Goal: Transaction & Acquisition: Download file/media

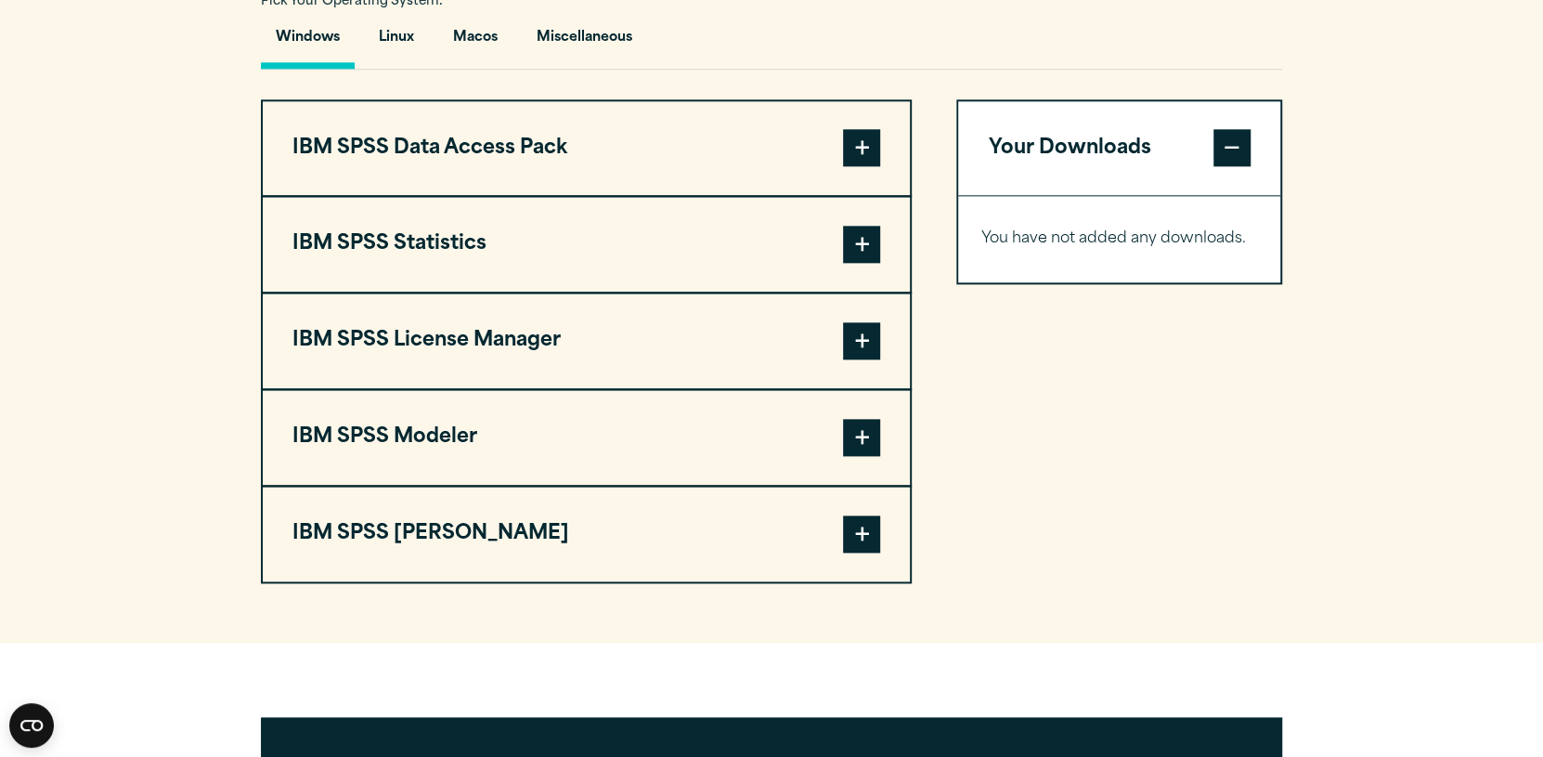
click at [863, 263] on span at bounding box center [861, 244] width 37 height 37
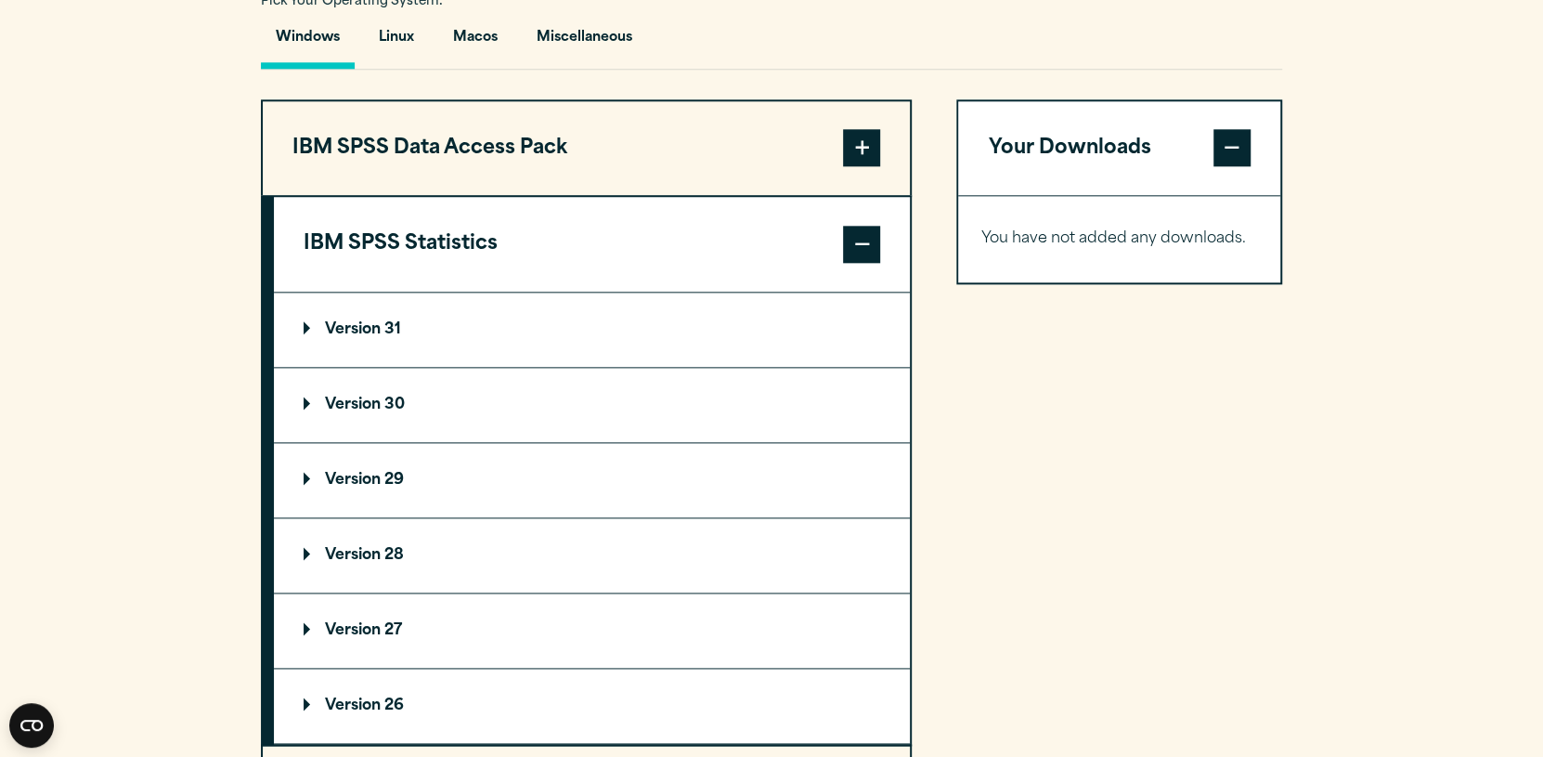
click at [863, 263] on span at bounding box center [861, 244] width 37 height 37
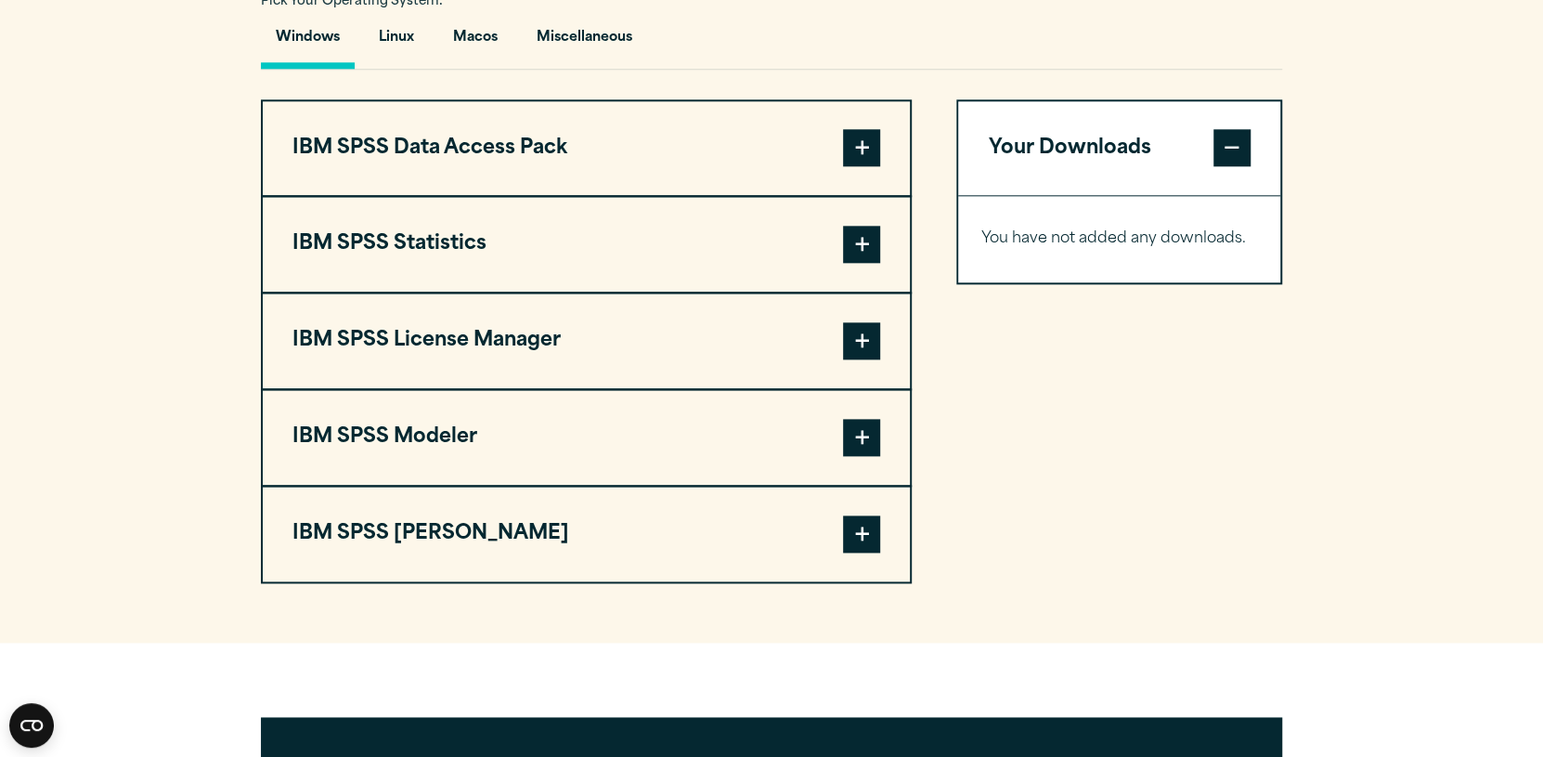
click at [862, 359] on span at bounding box center [861, 340] width 37 height 37
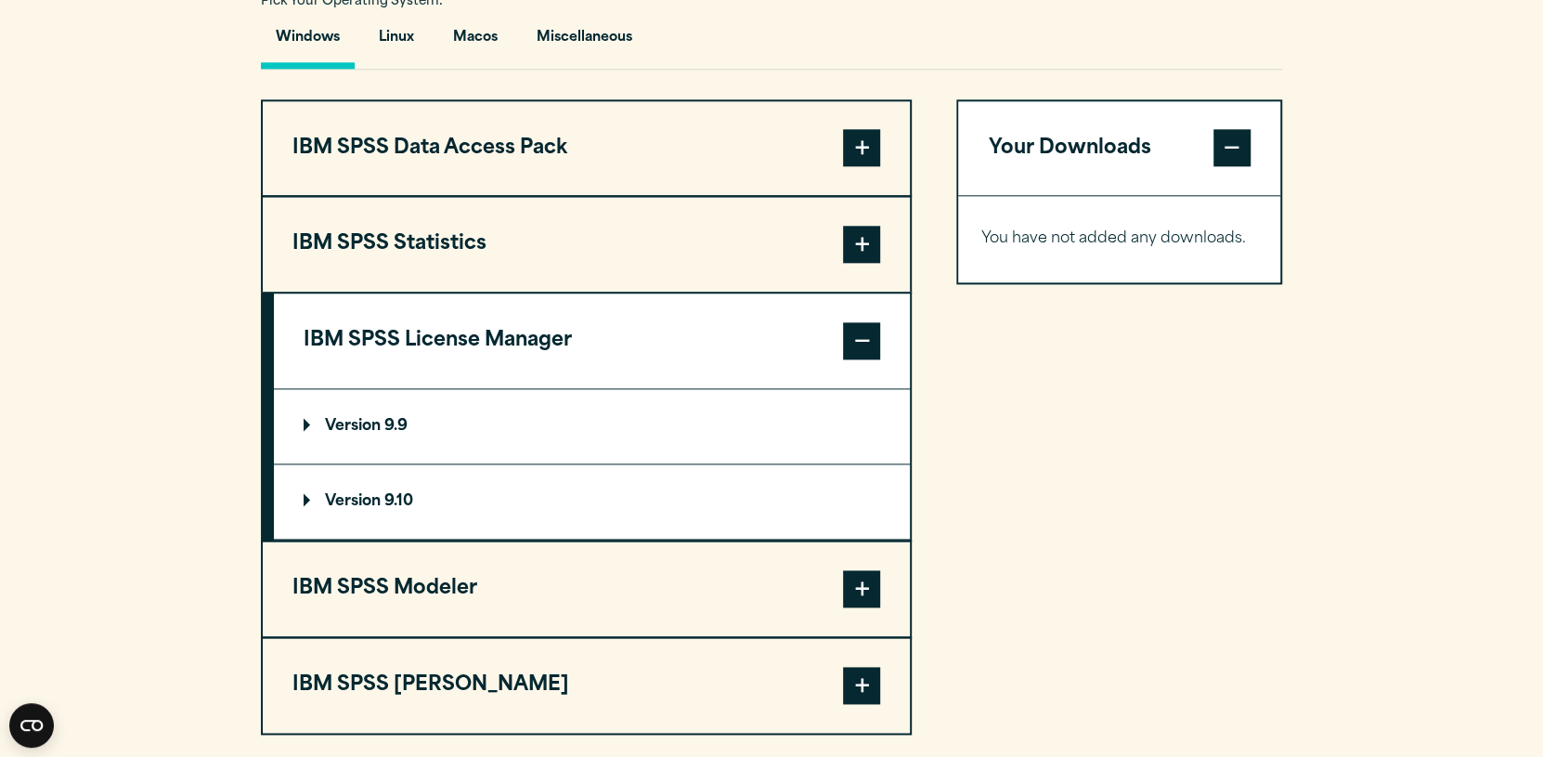
click at [862, 359] on span at bounding box center [861, 340] width 37 height 37
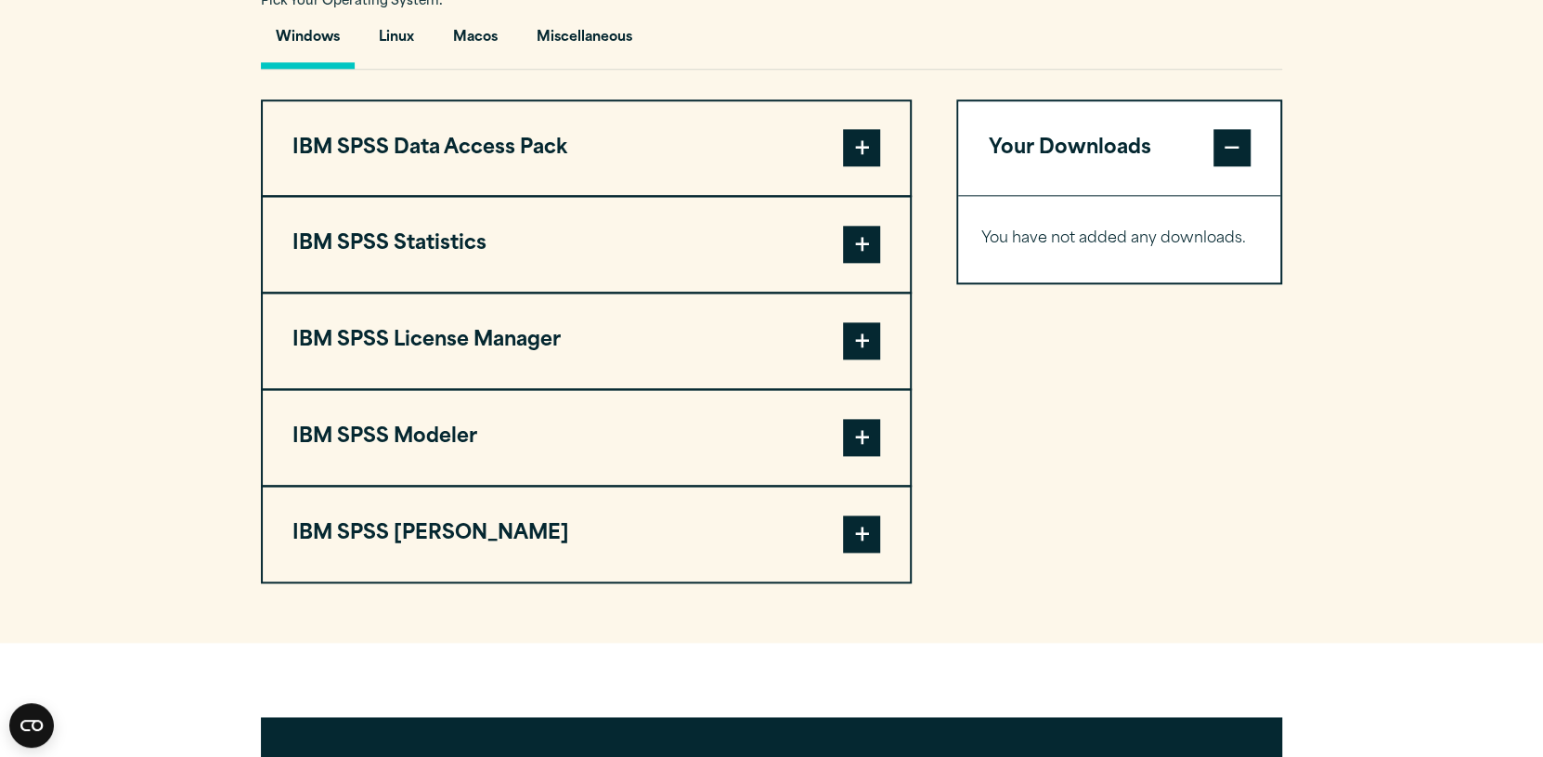
click at [862, 359] on span at bounding box center [861, 340] width 37 height 37
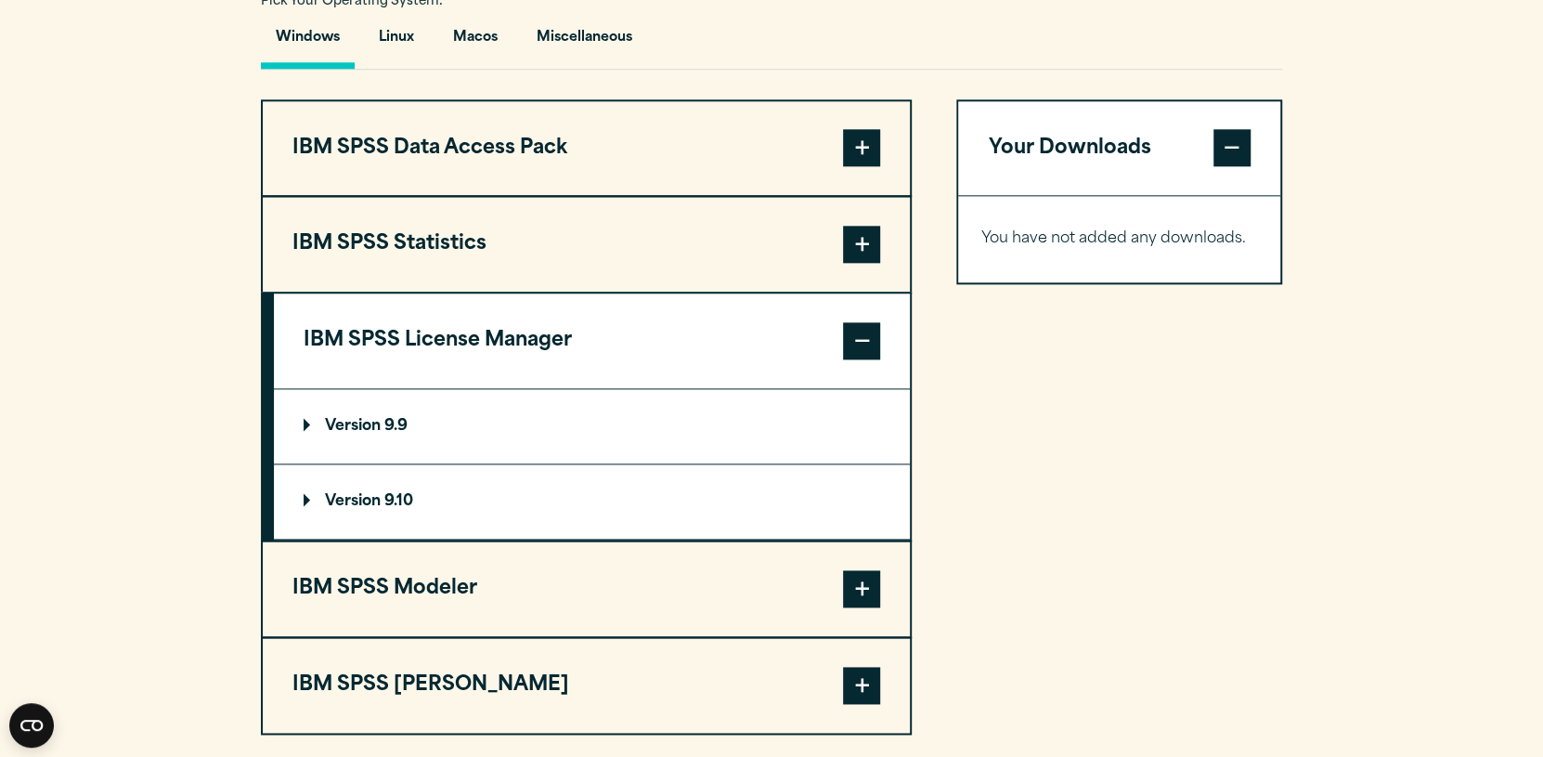
click at [372, 509] on p "Version 9.10" at bounding box center [359, 501] width 110 height 15
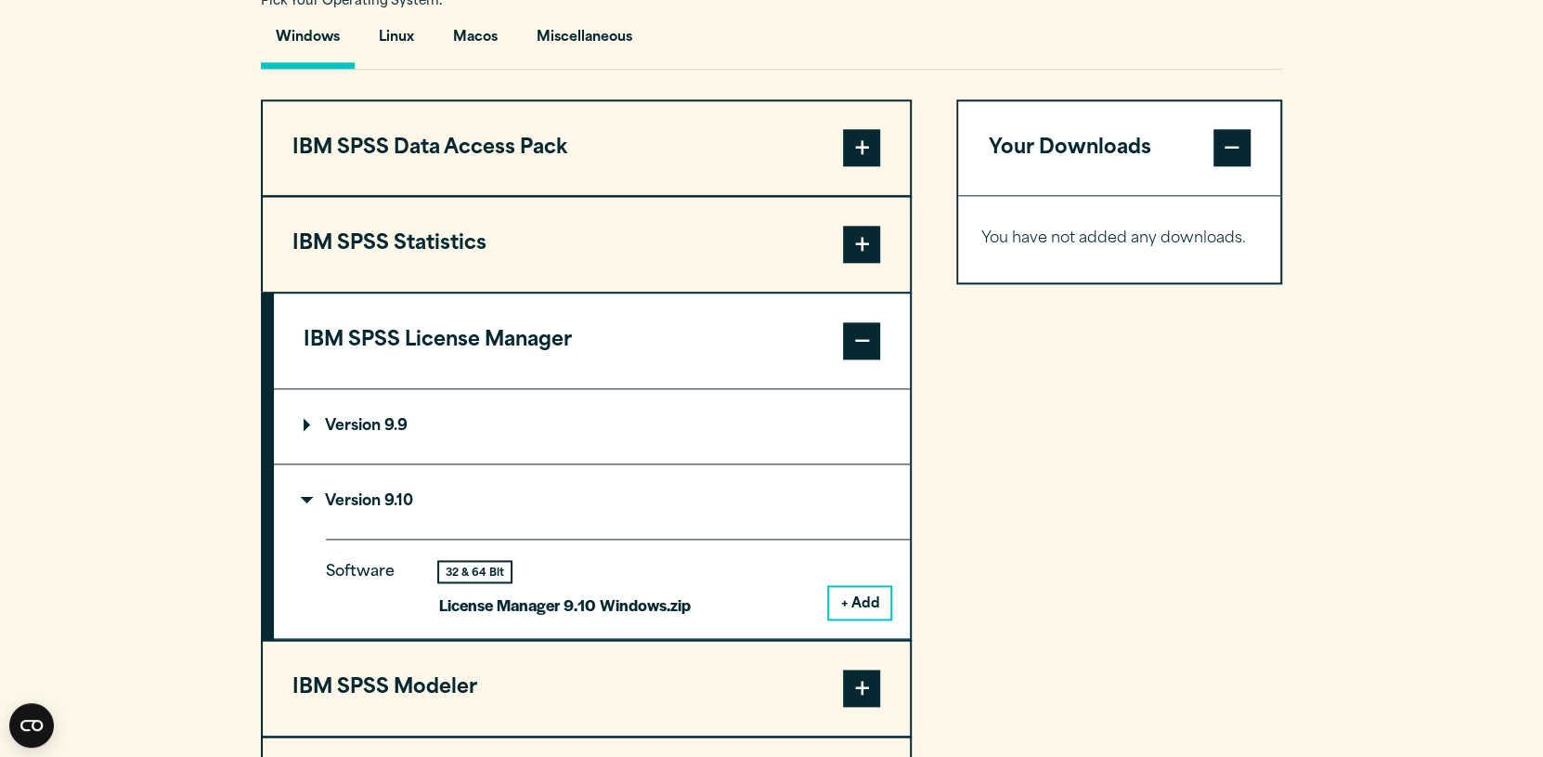
click at [352, 509] on p "Version 9.10" at bounding box center [359, 501] width 110 height 15
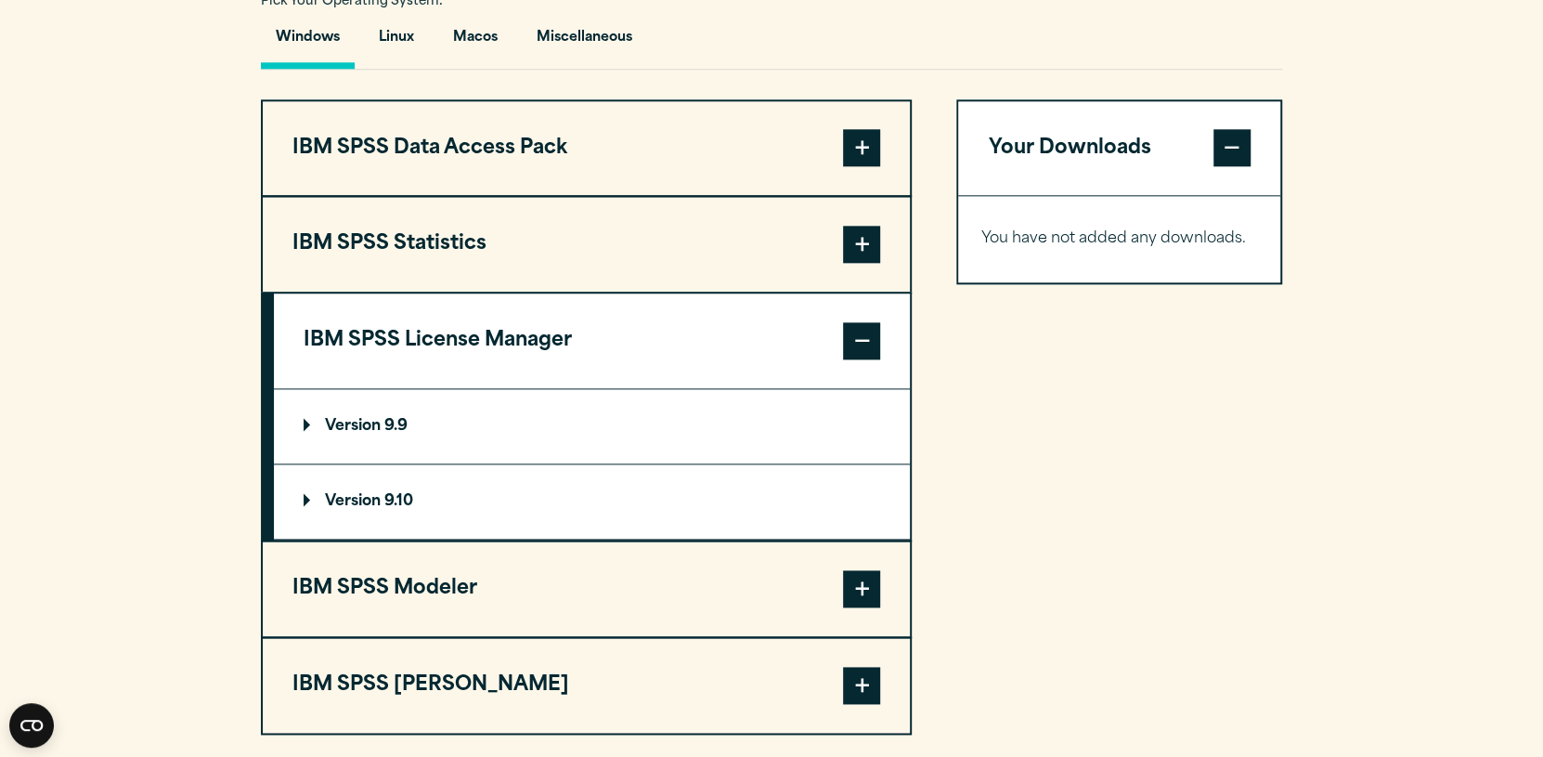
click at [862, 359] on span at bounding box center [861, 340] width 37 height 37
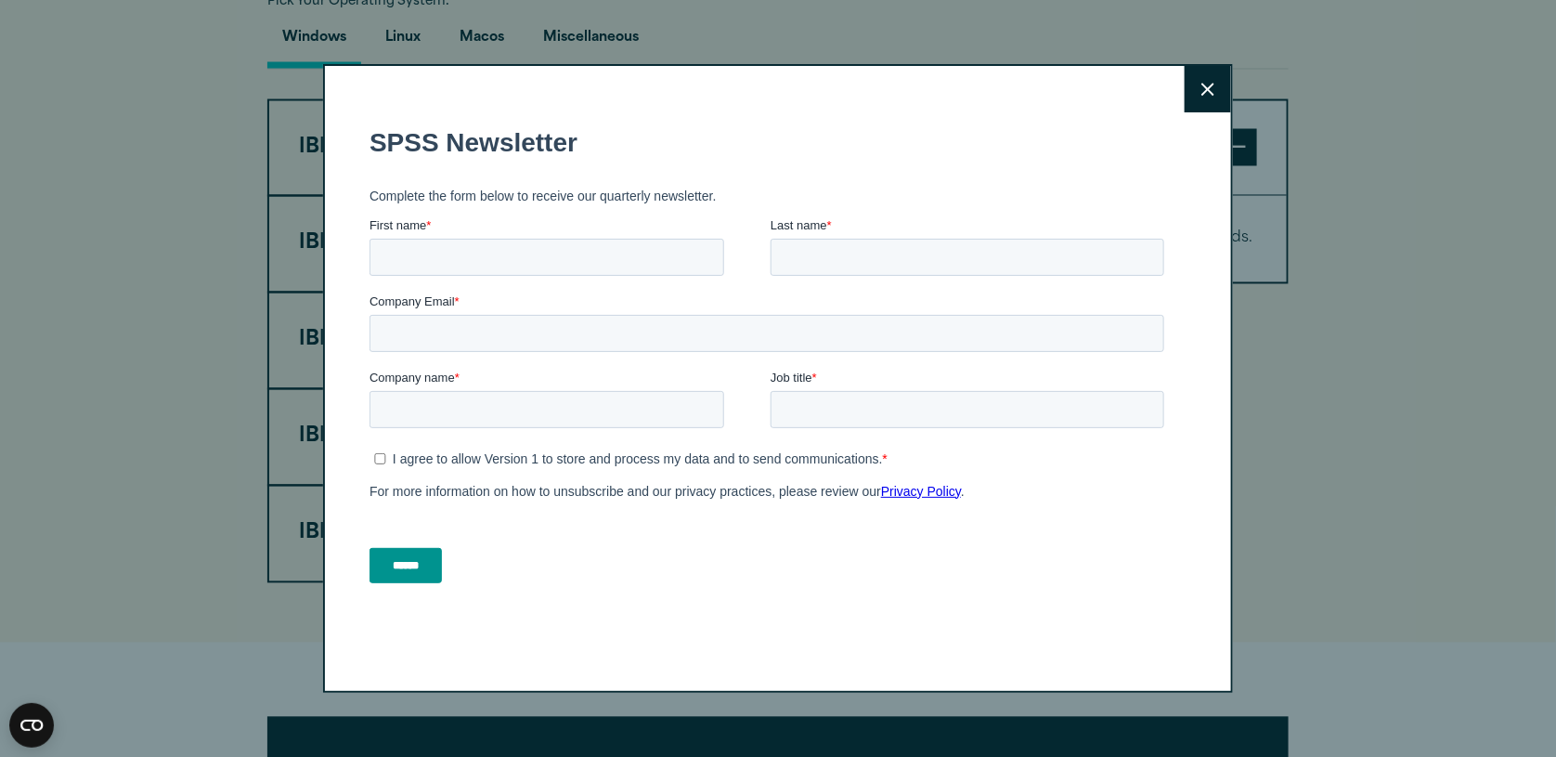
click at [1201, 95] on icon at bounding box center [1207, 90] width 13 height 14
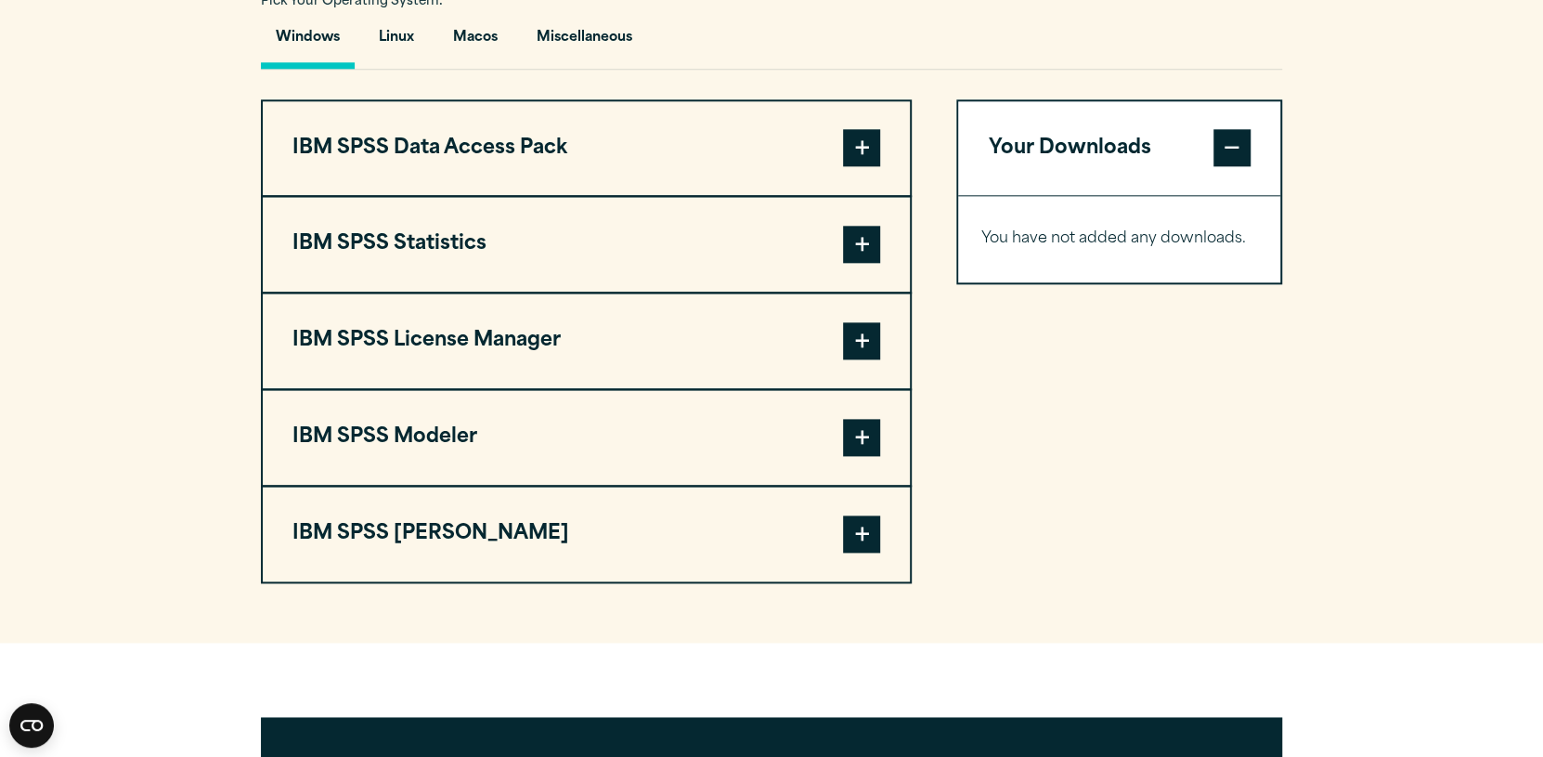
click at [864, 263] on span at bounding box center [861, 244] width 37 height 37
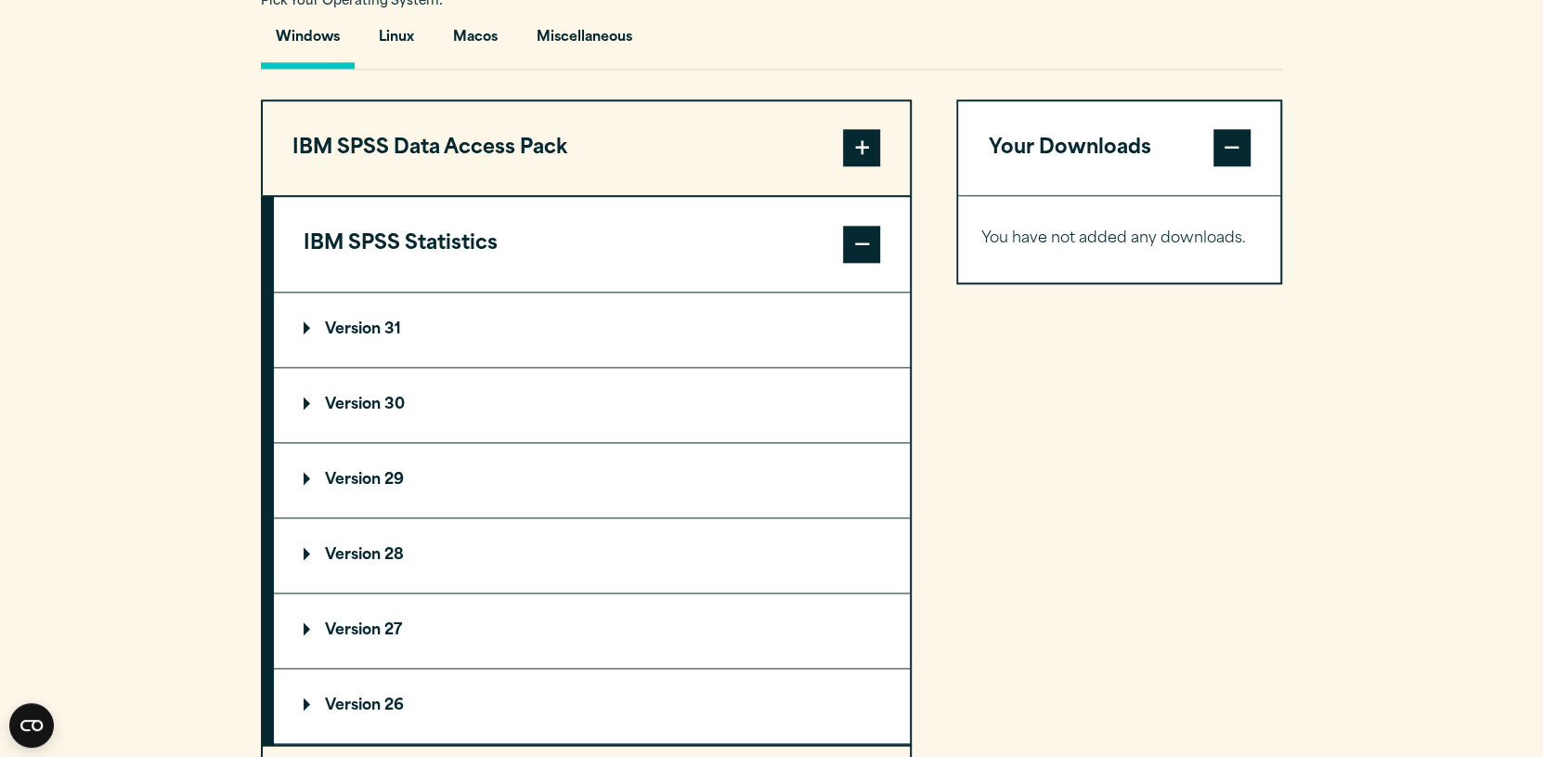
click at [365, 337] on p "Version 31" at bounding box center [352, 329] width 97 height 15
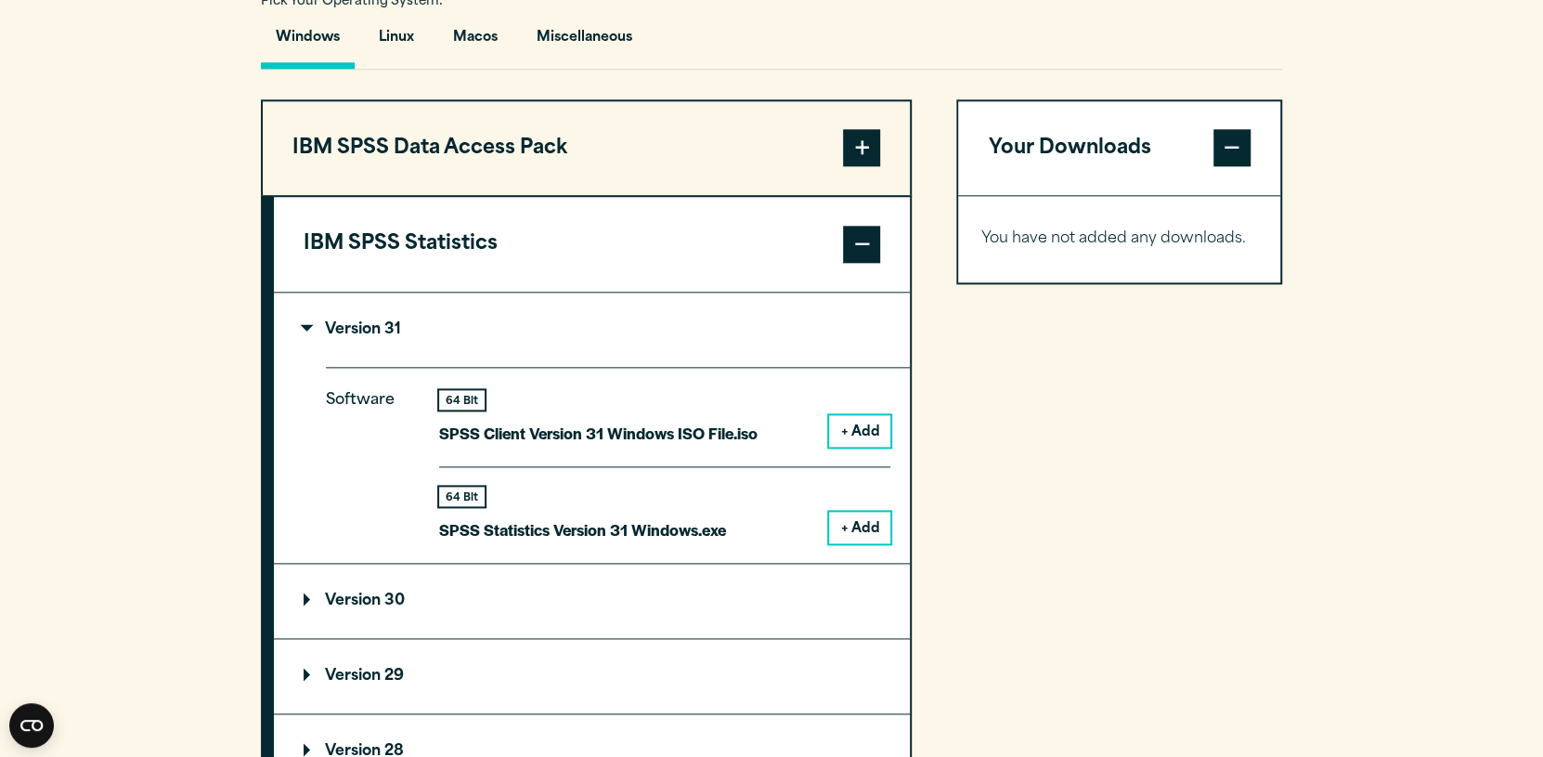
click at [857, 543] on button "+ Add" at bounding box center [859, 528] width 61 height 32
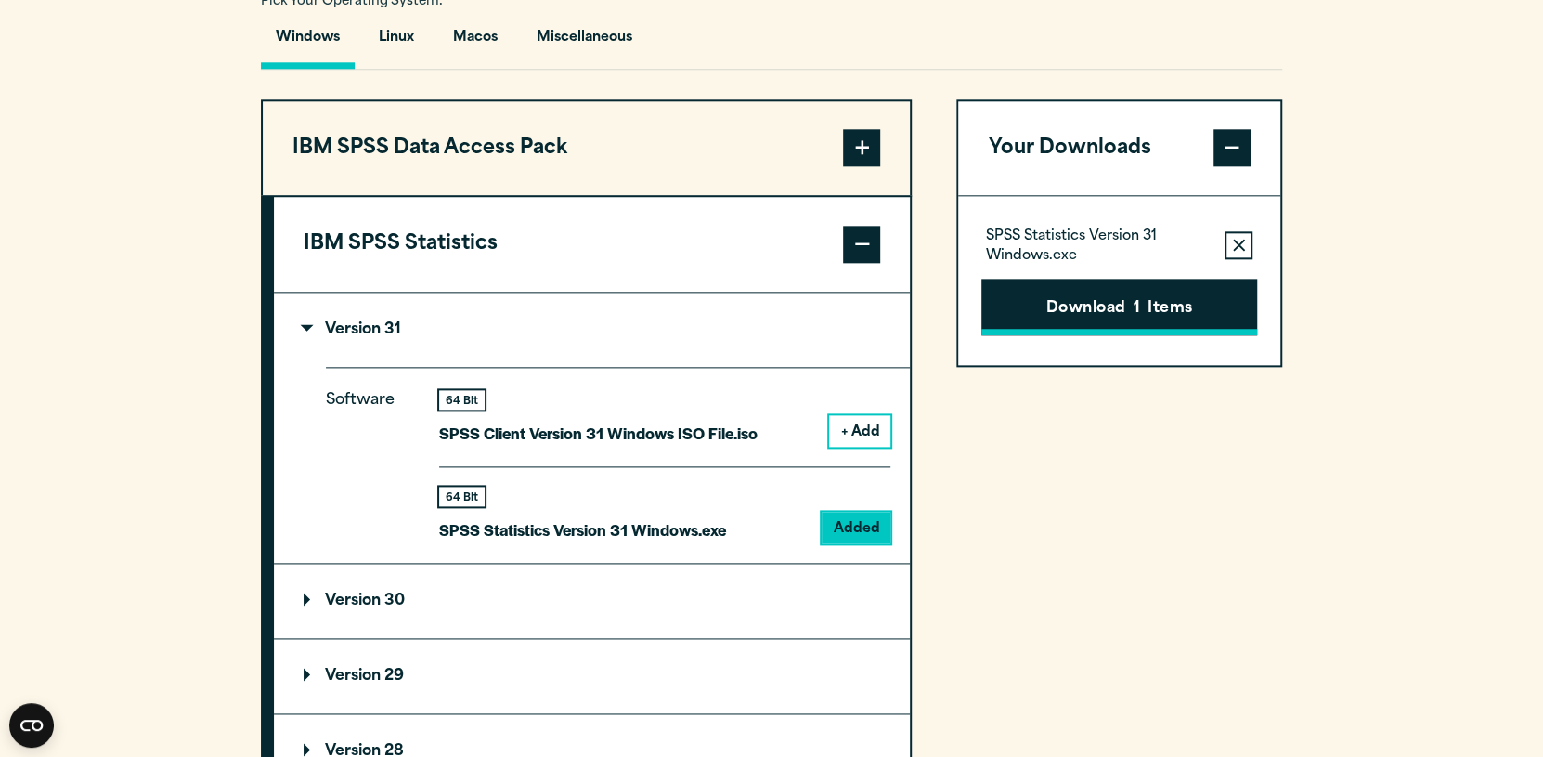
click at [1101, 331] on button "Download 1 Items" at bounding box center [1119, 308] width 276 height 58
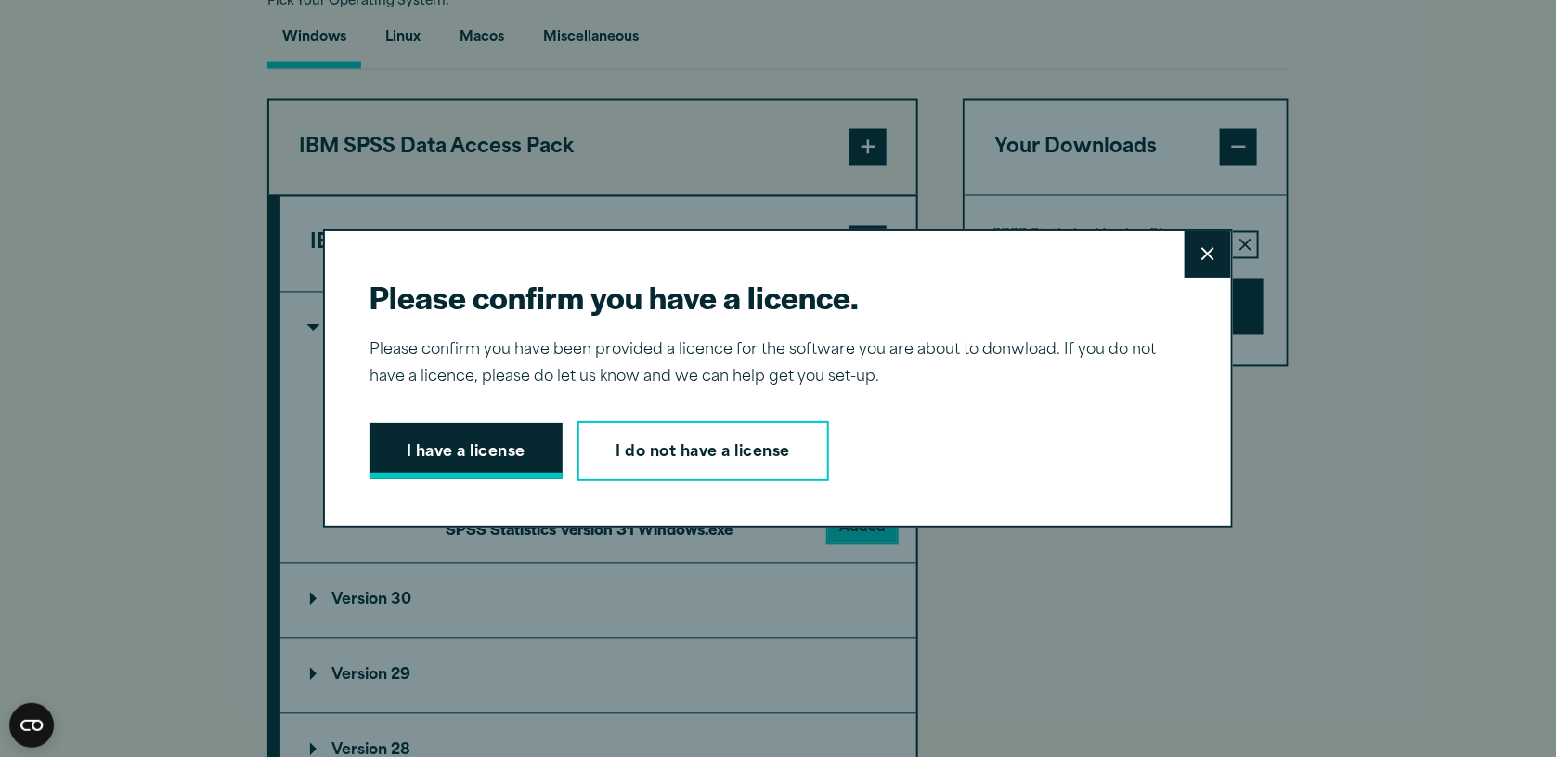
click at [487, 455] on button "I have a license" at bounding box center [465, 451] width 193 height 58
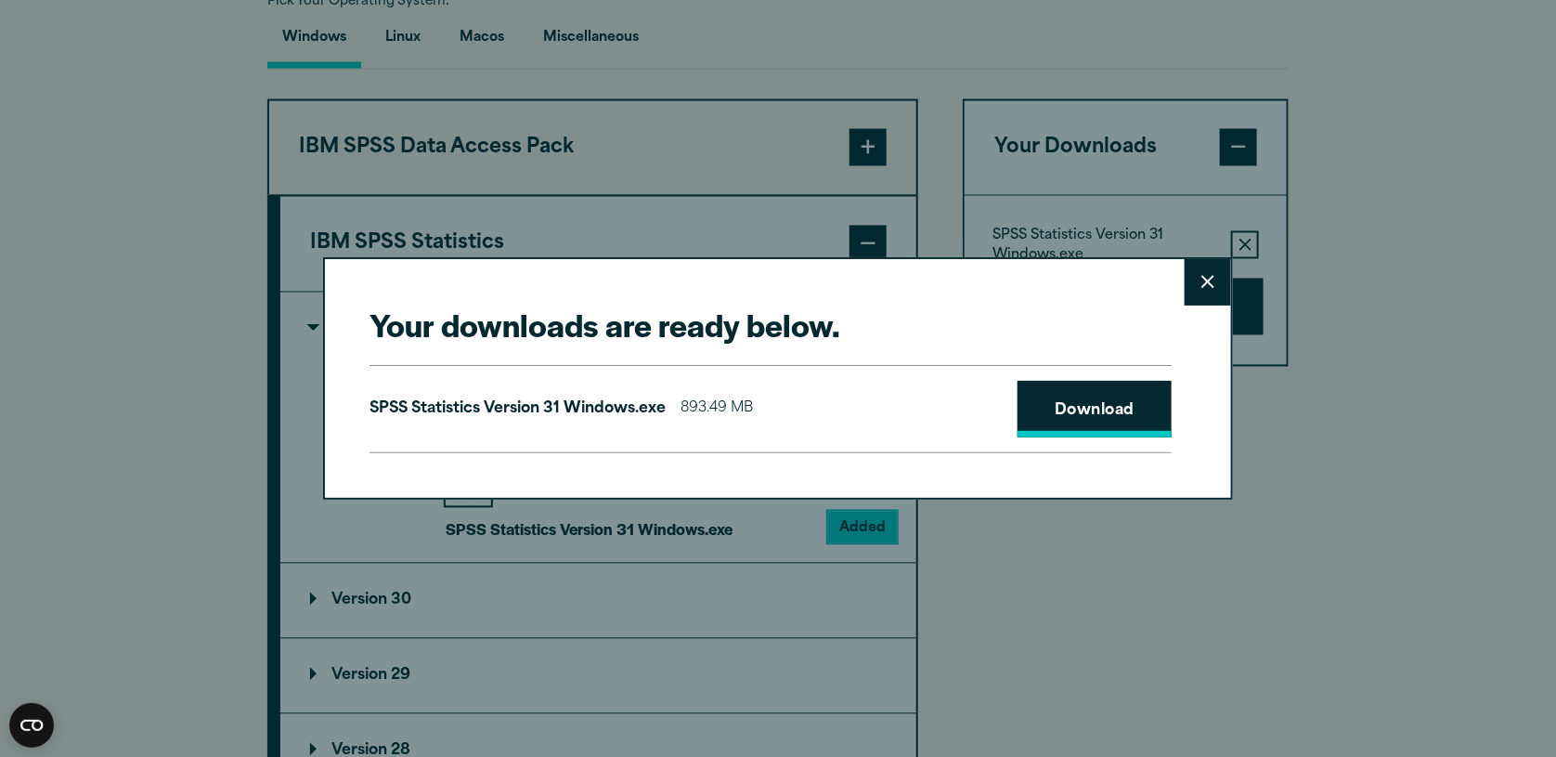
click at [1083, 403] on link "Download" at bounding box center [1094, 410] width 154 height 58
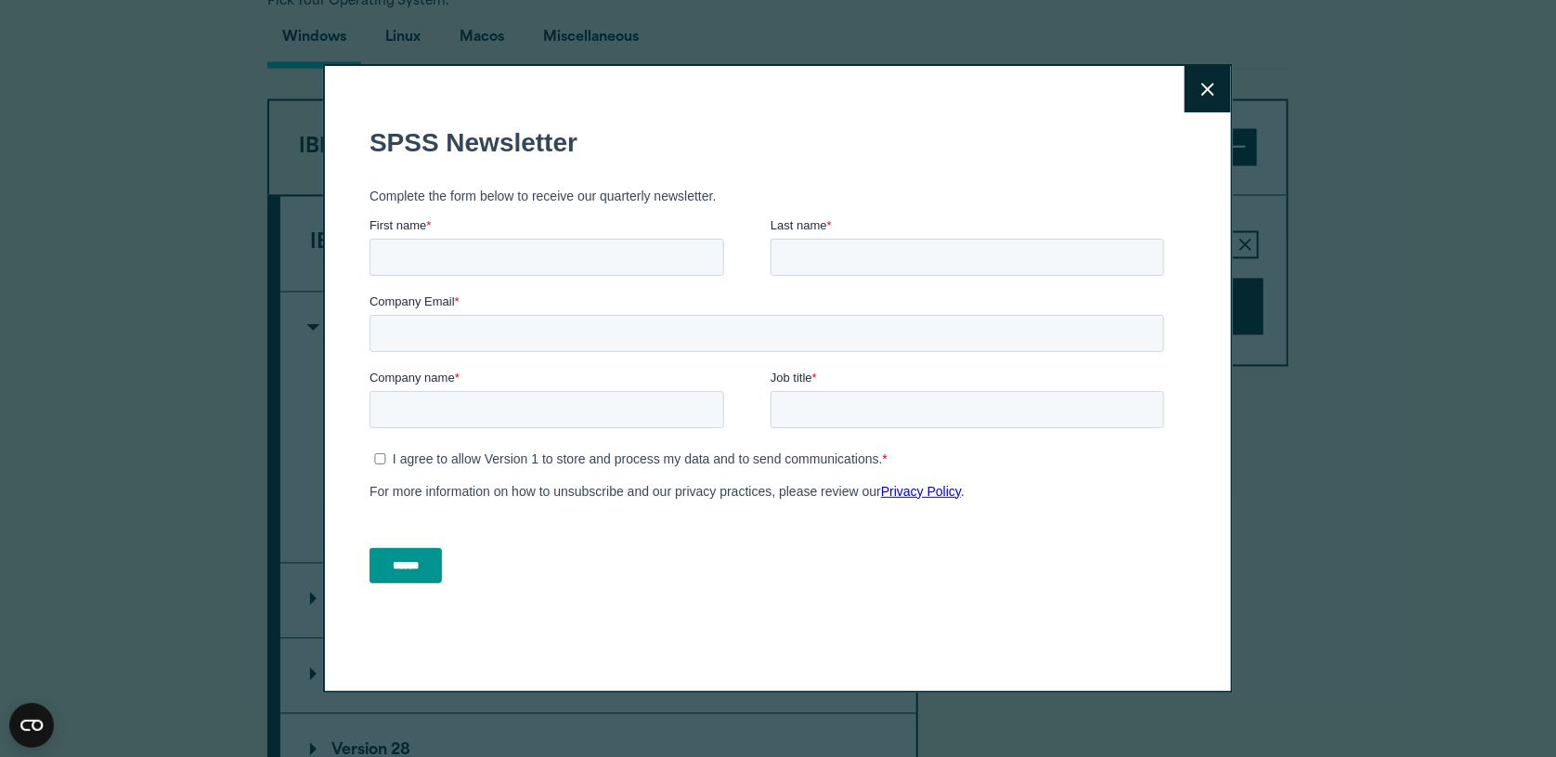
click at [1203, 87] on icon at bounding box center [1207, 89] width 13 height 13
